Goal: Information Seeking & Learning: Learn about a topic

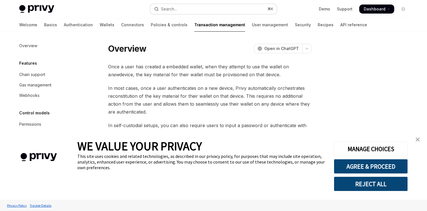
click at [212, 10] on button "Search... ⌘ K" at bounding box center [213, 9] width 127 height 10
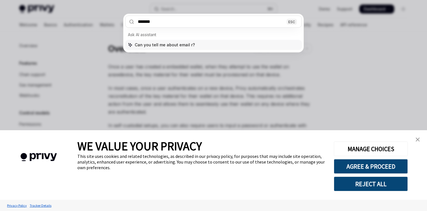
type input "********"
type textarea "*"
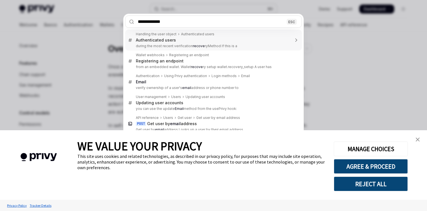
type input "**********"
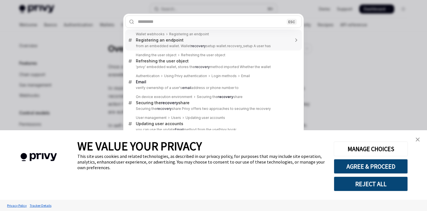
type textarea "*"
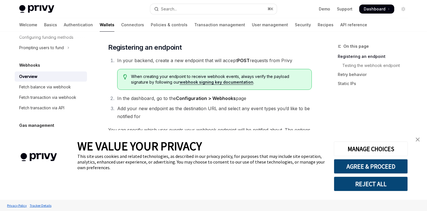
scroll to position [271, 0]
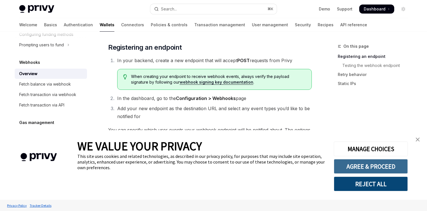
click at [379, 166] on button "AGREE & PROCEED" at bounding box center [371, 166] width 74 height 15
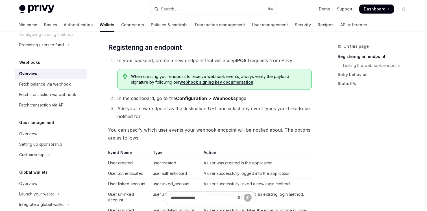
scroll to position [123, 0]
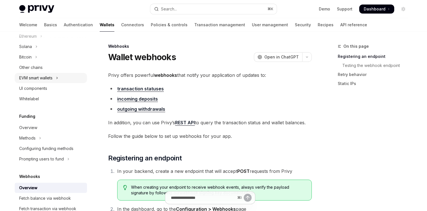
click at [46, 81] on div "EVM smart wallets" at bounding box center [35, 78] width 33 height 7
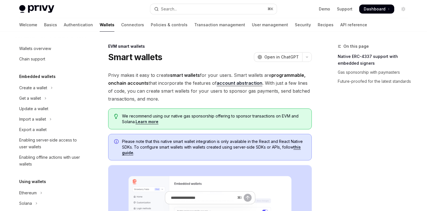
click at [131, 18] on div "Privy Docs home page Search... ⌘ K Demo Support Dashboard Dashboard Search..." at bounding box center [213, 9] width 389 height 18
click at [151, 23] on link "Policies & controls" at bounding box center [169, 25] width 37 height 14
type textarea "*"
